Goal: Communication & Community: Ask a question

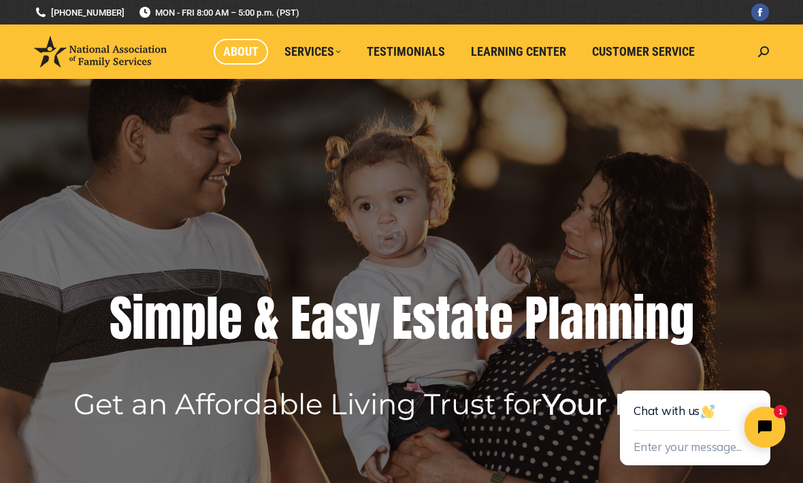
click at [230, 50] on span "About" at bounding box center [240, 51] width 35 height 15
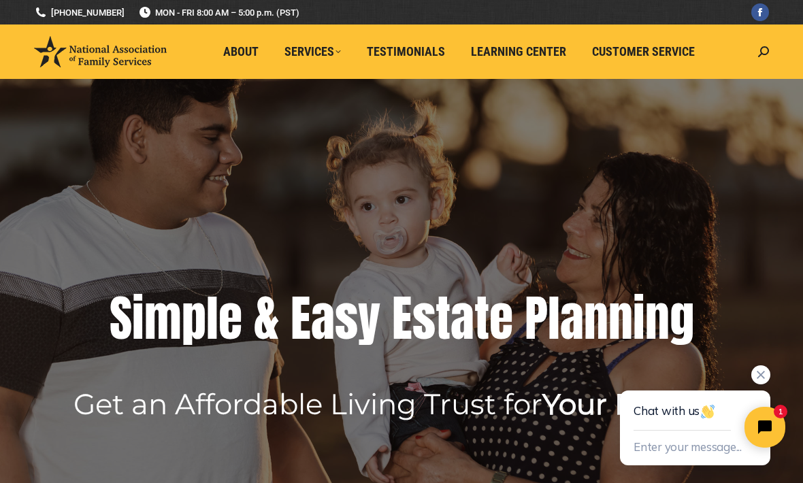
click at [668, 405] on div "Chat with us" at bounding box center [695, 411] width 123 height 40
click at [704, 450] on button "Enter your message..." at bounding box center [688, 448] width 108 height 22
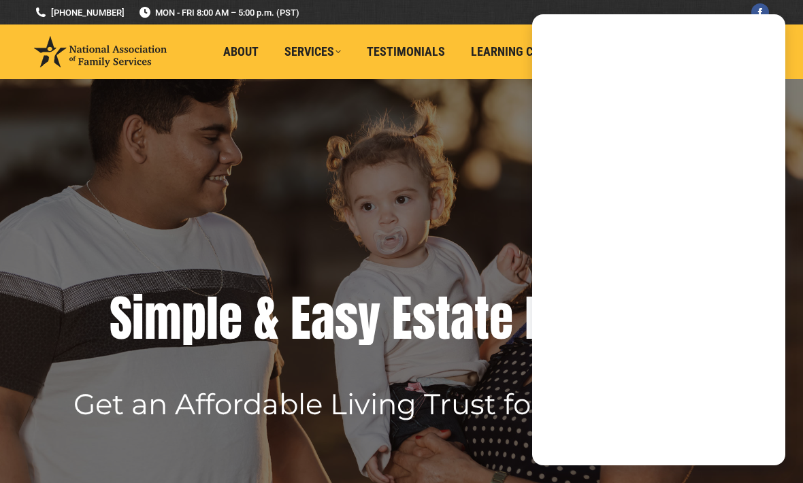
click at [706, 415] on textarea "New message" at bounding box center [659, 410] width 221 height 35
click at [769, 425] on textarea "New message" at bounding box center [659, 410] width 221 height 35
click at [781, 405] on div "Emoji" at bounding box center [658, 429] width 253 height 73
click at [668, 421] on textarea "New message" at bounding box center [659, 410] width 221 height 35
click at [714, 387] on div "Chat with us" at bounding box center [658, 243] width 253 height 300
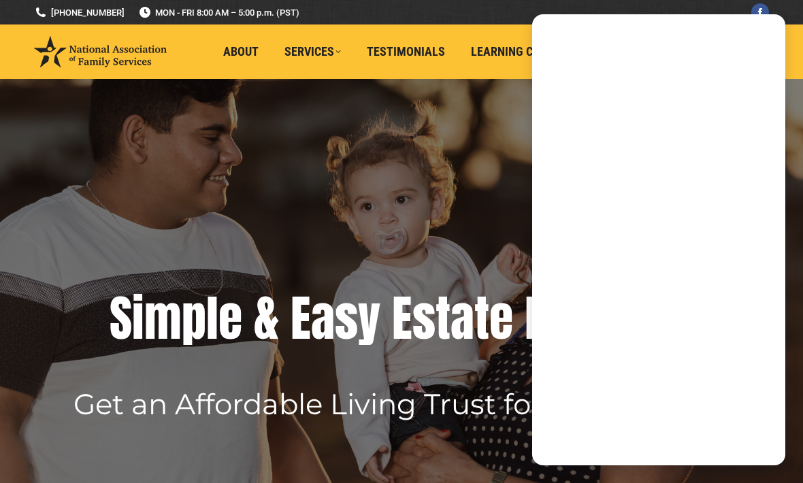
click at [760, 393] on div "Chat with us" at bounding box center [658, 243] width 253 height 300
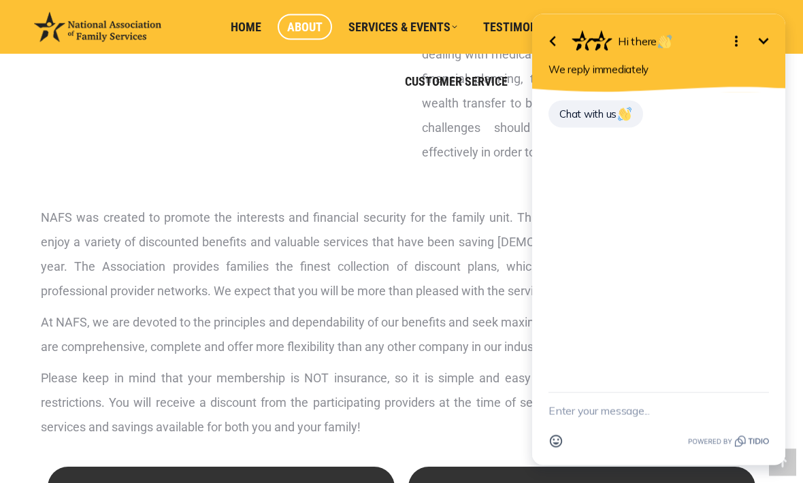
scroll to position [383, 0]
click at [622, 120] on img at bounding box center [625, 115] width 14 height 14
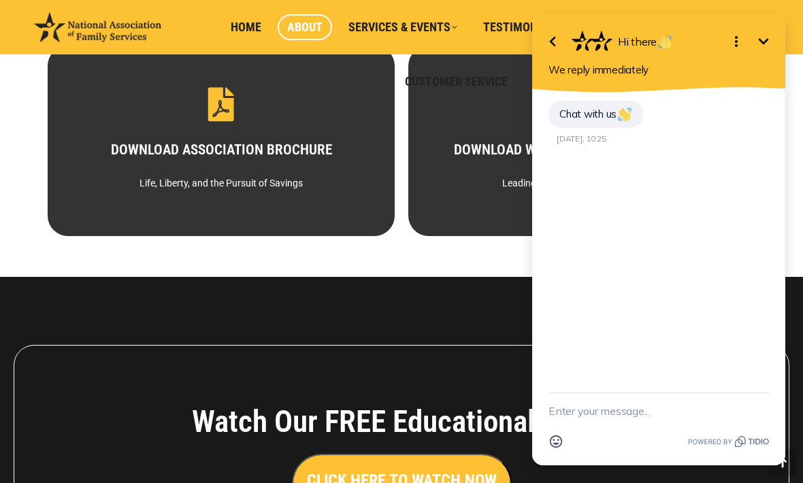
scroll to position [805, 0]
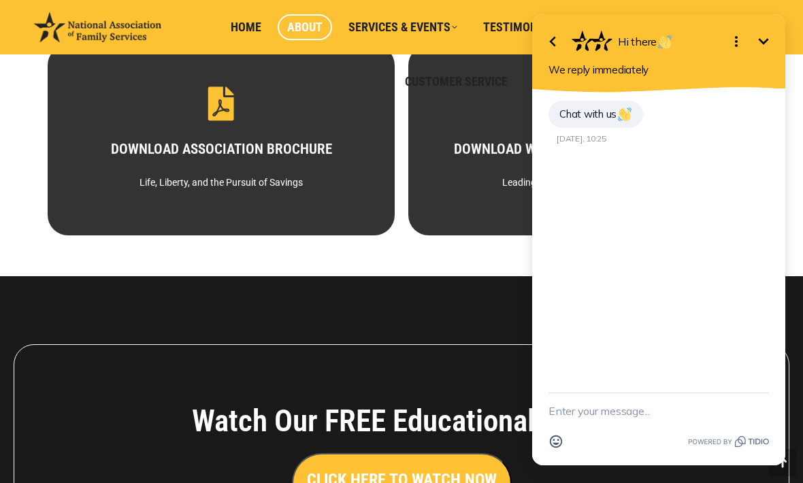
click at [636, 206] on div "Chat with us [DATE], 10:25" at bounding box center [658, 243] width 253 height 300
click at [601, 155] on div "Chat with us [DATE], 10:25" at bounding box center [659, 131] width 221 height 64
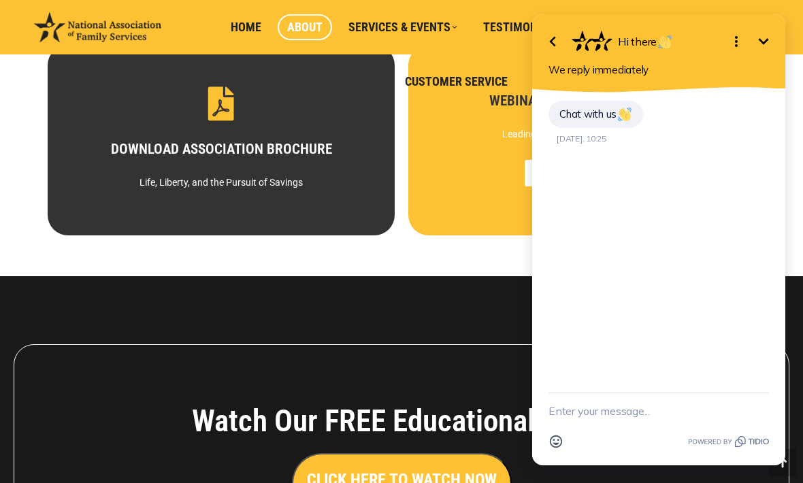
click at [457, 116] on div "Leading Families in the Right Direction" at bounding box center [582, 105] width 250 height 20
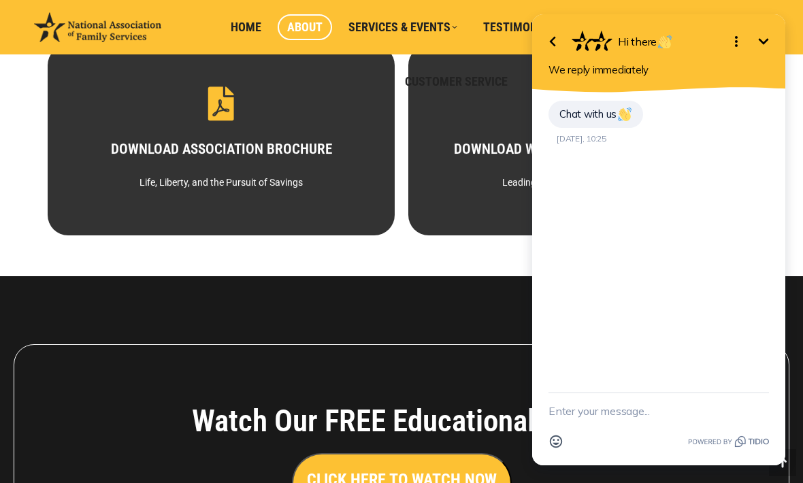
click at [593, 429] on textarea "New message" at bounding box center [659, 410] width 221 height 35
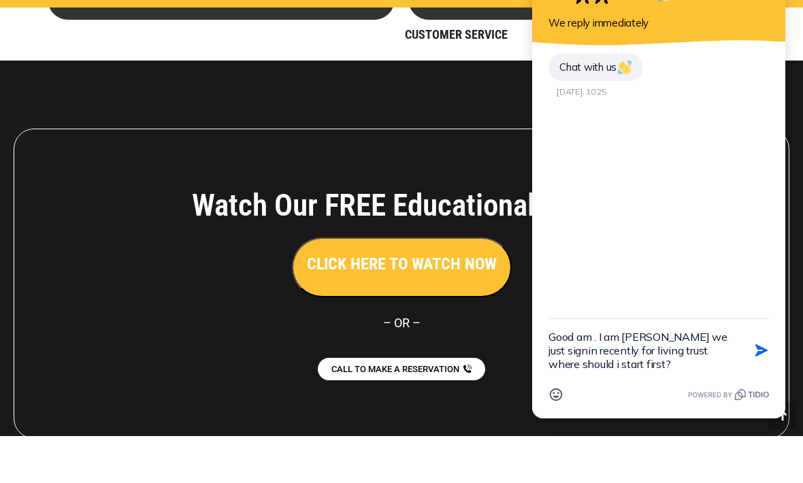
scroll to position [977, 0]
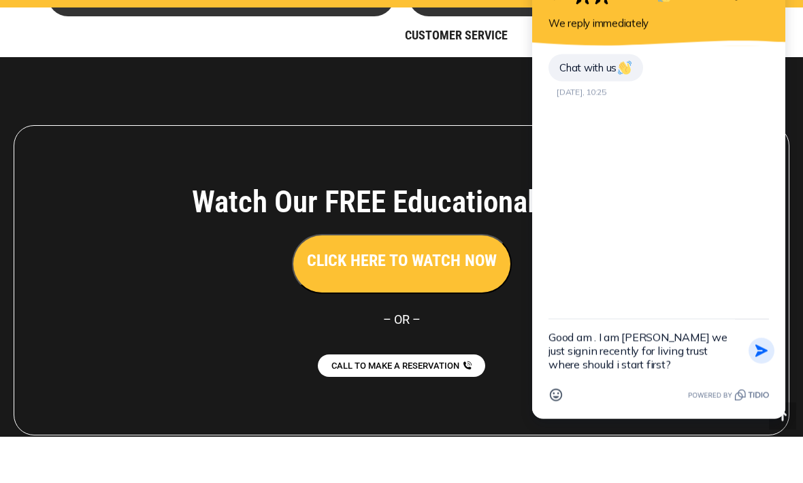
type textarea "Good am . I am [PERSON_NAME] we just signin recently for living trust where sho…"
click at [756, 364] on button "Send Shortcut" at bounding box center [762, 351] width 26 height 26
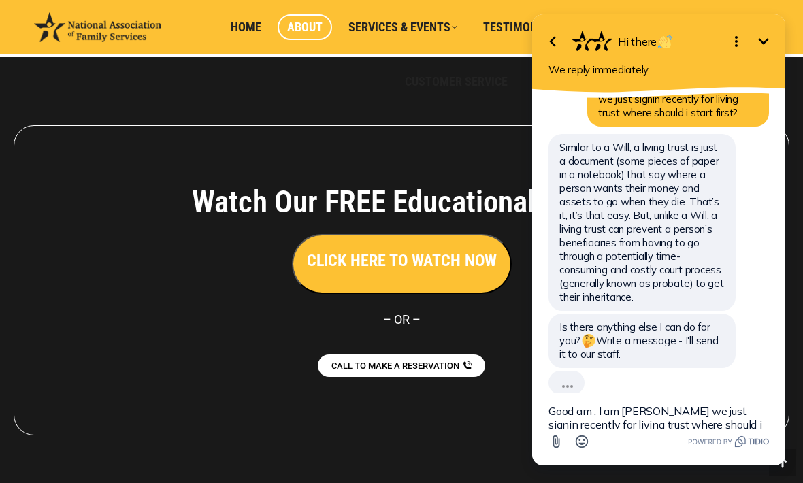
scroll to position [51, 0]
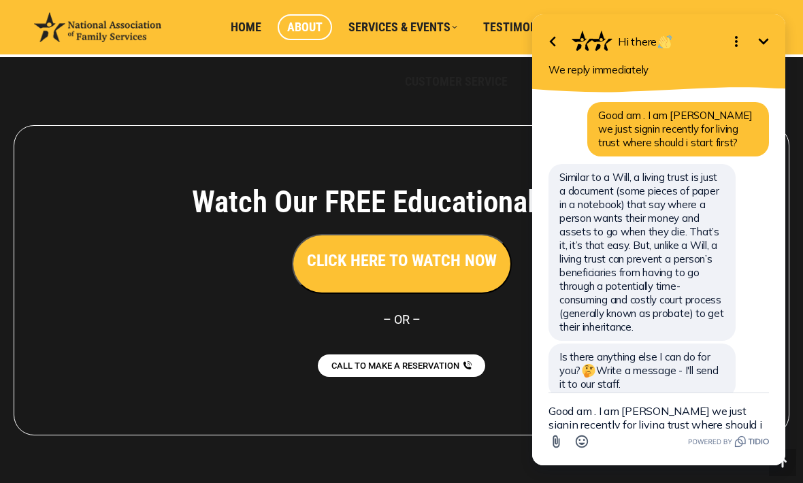
click at [627, 429] on textarea "Good am . I am [PERSON_NAME] we just signin recently for living trust where sho…" at bounding box center [659, 410] width 221 height 35
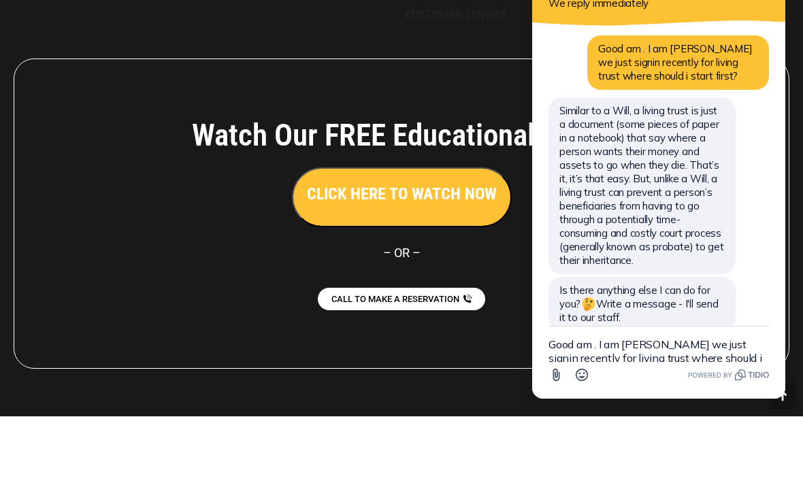
click at [562, 417] on div at bounding box center [401, 280] width 803 height 447
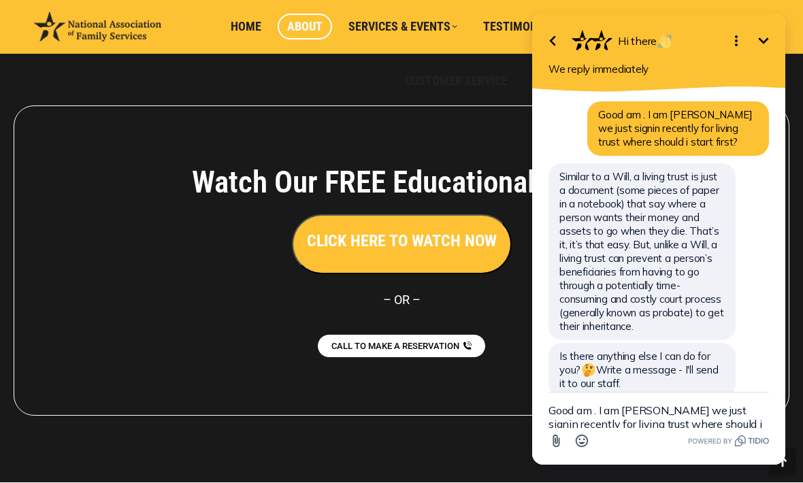
click at [593, 428] on textarea "Good am . I am [PERSON_NAME] we just signin recently for living trust where sho…" at bounding box center [659, 410] width 221 height 35
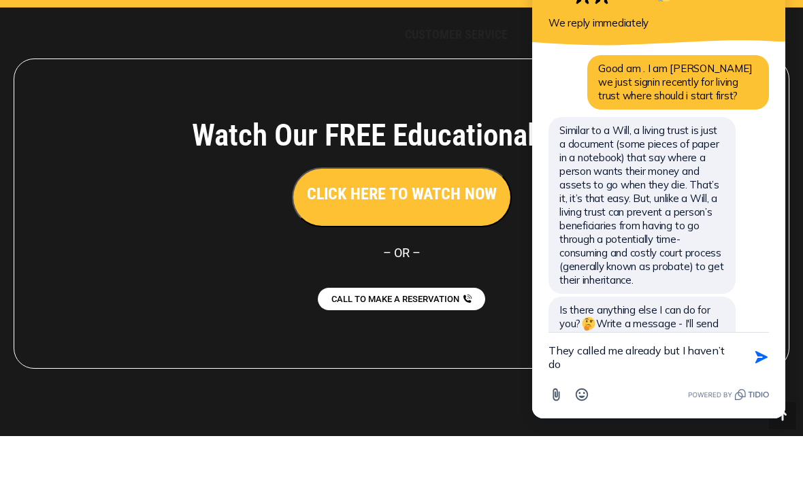
scroll to position [1089, 0]
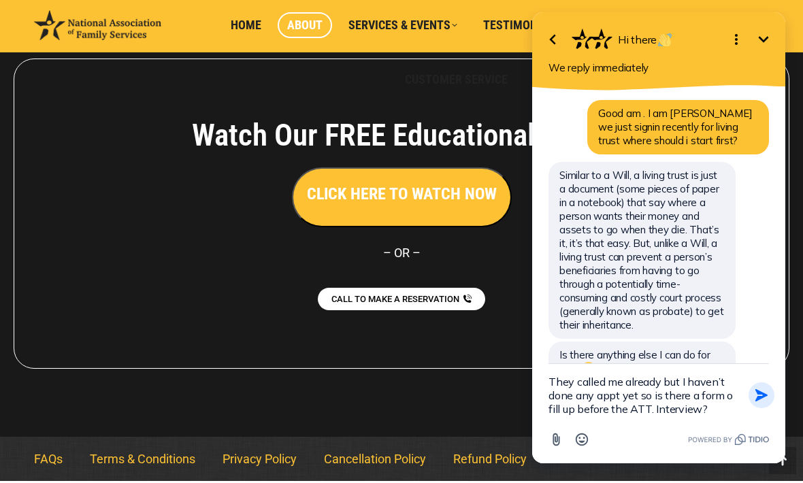
type textarea "They called me already but I haven’t done any appt yet so is there a form o fil…"
click at [762, 394] on icon "button" at bounding box center [762, 395] width 12 height 12
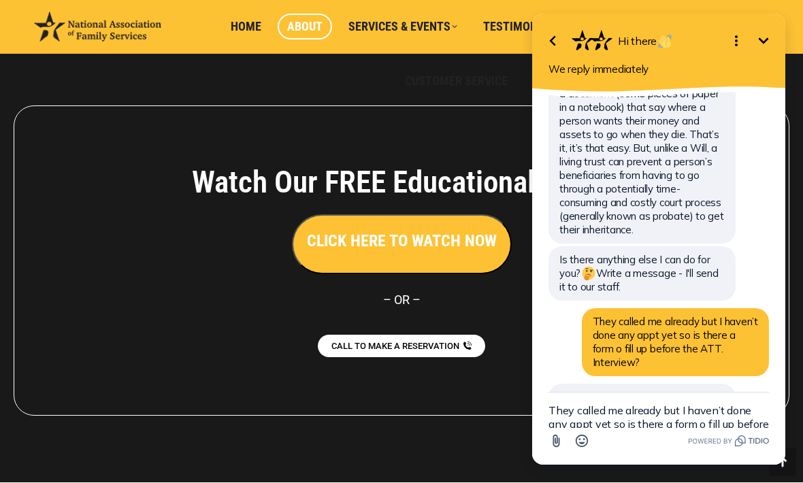
scroll to position [189, 0]
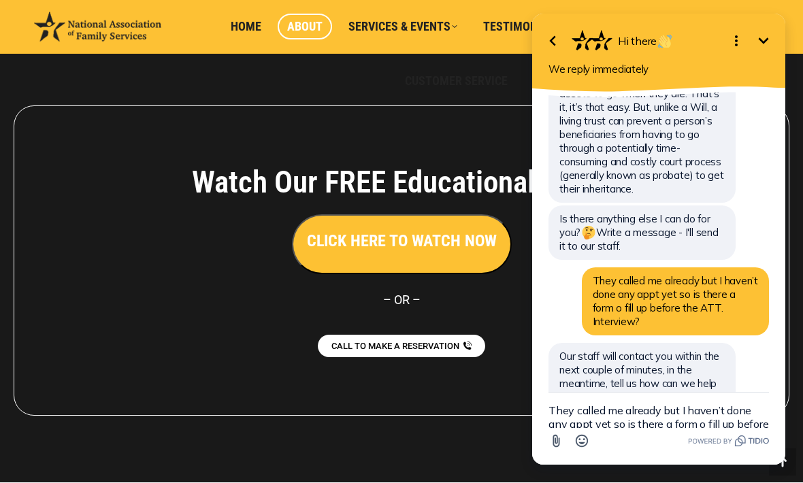
click at [595, 428] on textarea "They called me already but I haven’t done any appt yet so is there a form o fil…" at bounding box center [659, 410] width 221 height 35
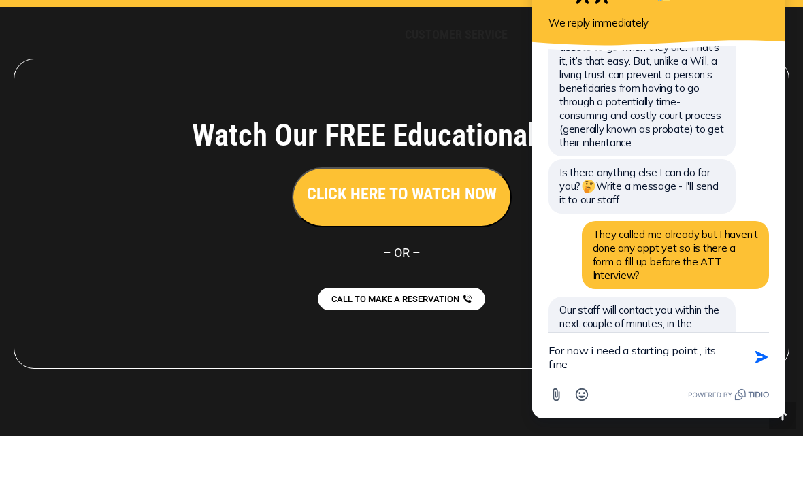
scroll to position [1089, 0]
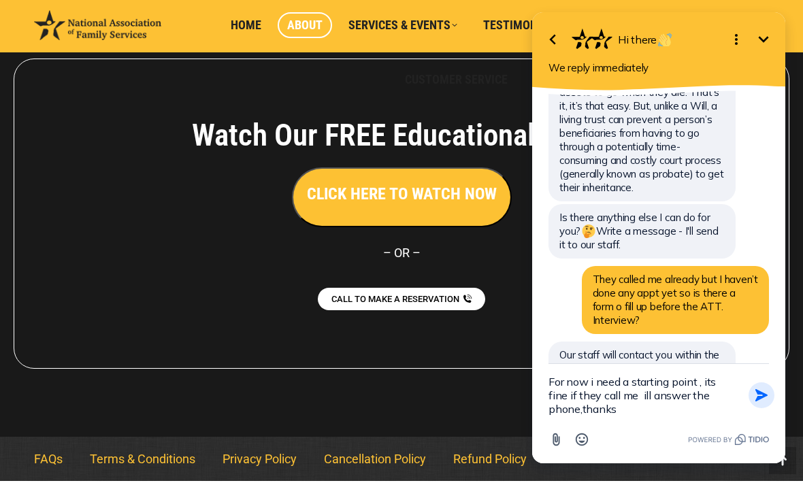
type textarea "For now i need a starting point , its fine if they call me ill answer the phone…"
click at [758, 397] on icon "button" at bounding box center [762, 395] width 12 height 12
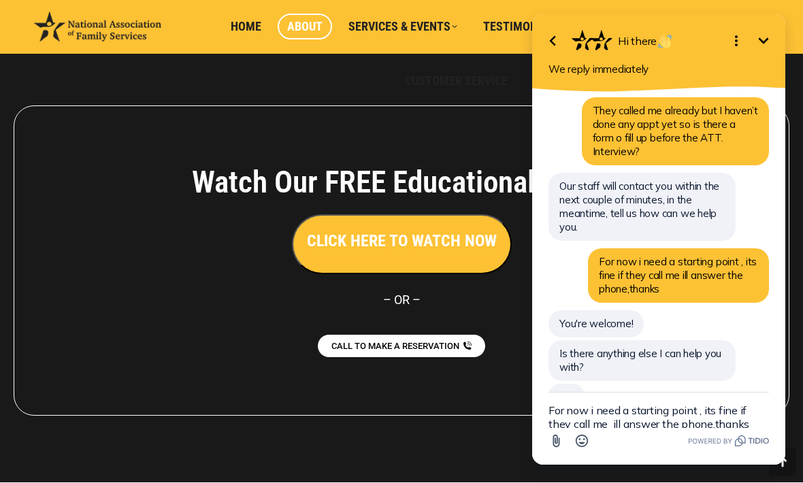
scroll to position [329, 0]
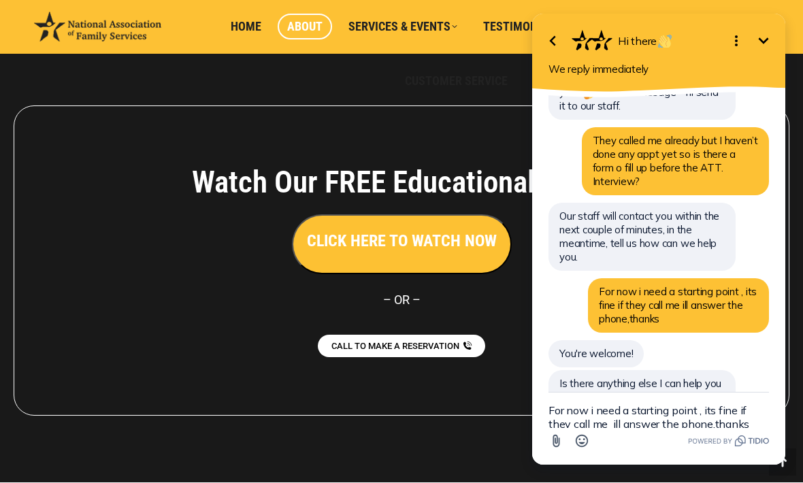
click at [590, 428] on textarea "For now i need a starting point , its fine if they call me ill answer the phone…" at bounding box center [659, 410] width 221 height 35
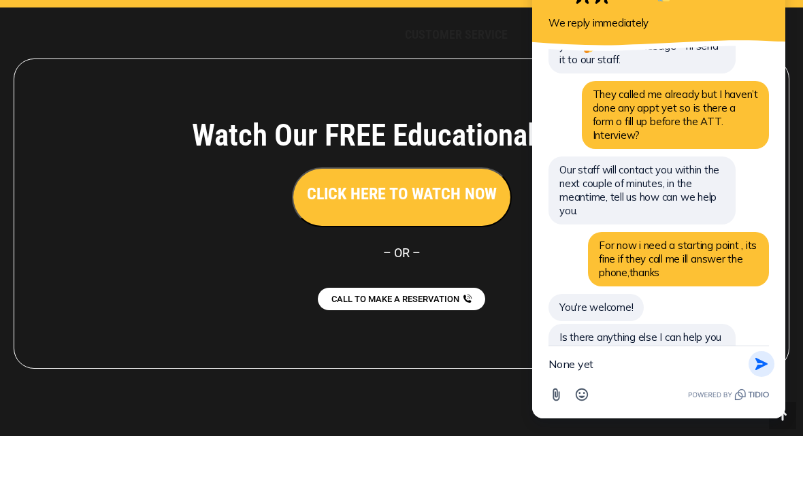
type textarea "None yet"
click at [767, 364] on icon "button" at bounding box center [762, 364] width 12 height 12
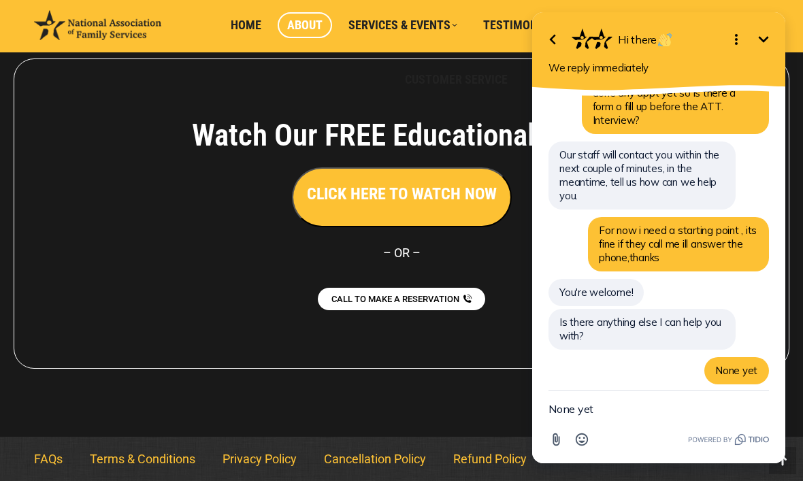
scroll to position [364, 0]
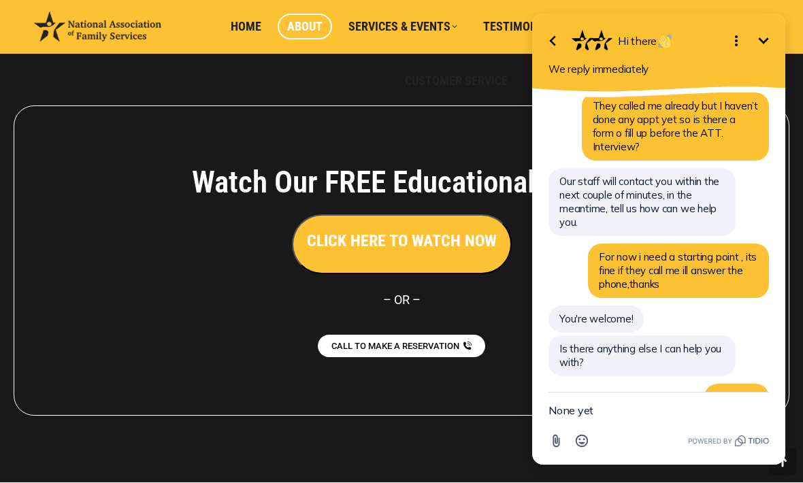
click at [769, 49] on icon "Minimize" at bounding box center [764, 41] width 16 height 16
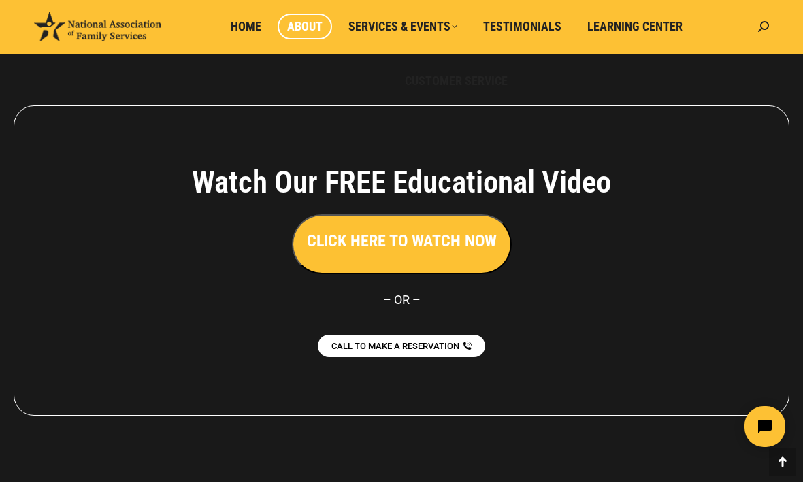
scroll to position [1043, 0]
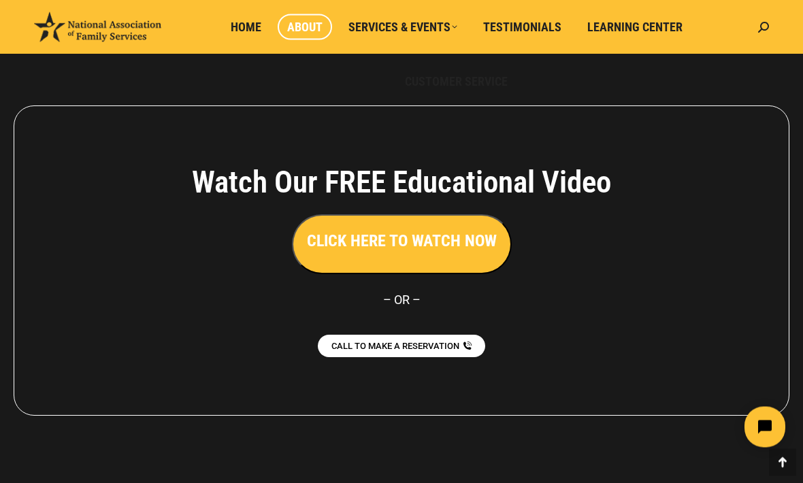
click at [385, 240] on h3 "CLICK HERE TO WATCH NOW" at bounding box center [402, 241] width 190 height 23
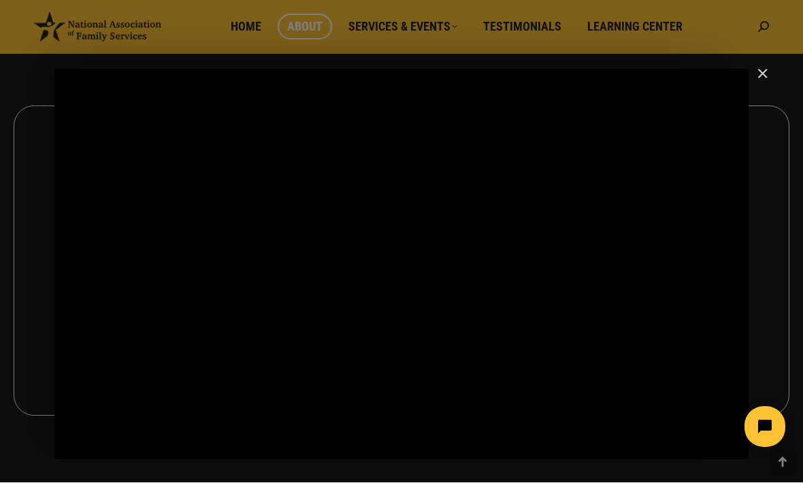
click at [406, 202] on div "Main Video - Full Webinar (Emma) Landon V1.4" at bounding box center [401, 264] width 694 height 391
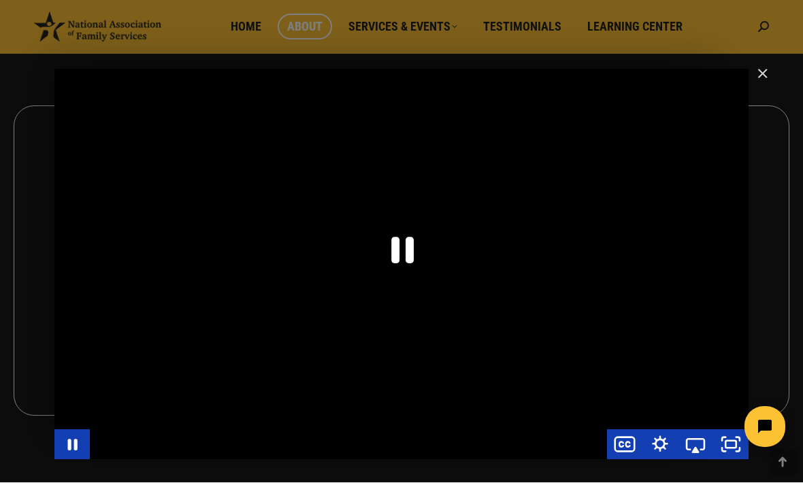
click at [278, 230] on div "Main Video - Full Webinar (Emma) Landon V1.4" at bounding box center [401, 264] width 694 height 391
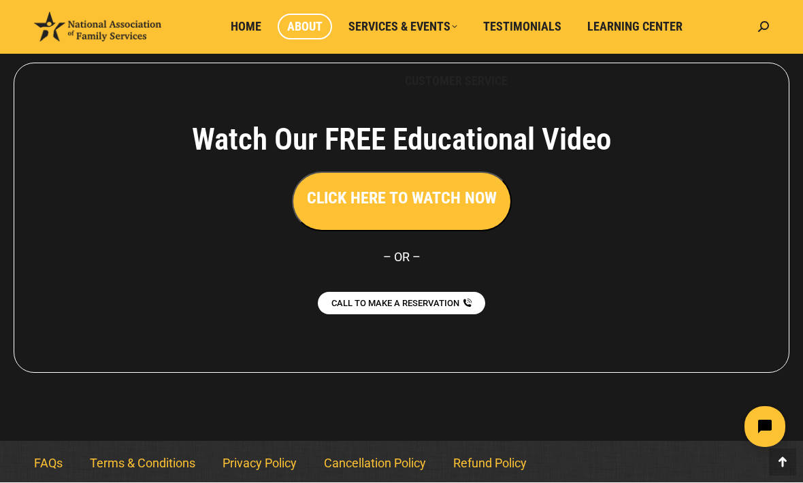
scroll to position [1088, 0]
